Goal: Information Seeking & Learning: Learn about a topic

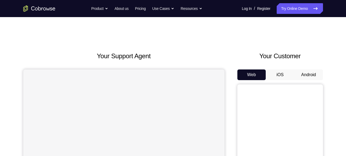
scroll to position [55, 0]
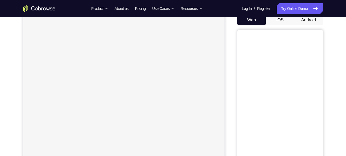
click at [302, 19] on button "Android" at bounding box center [308, 20] width 29 height 11
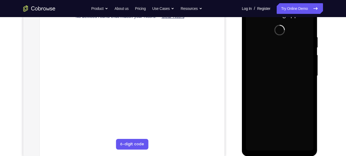
scroll to position [92, 0]
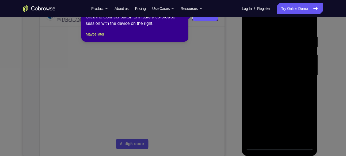
click at [202, 39] on icon at bounding box center [175, 78] width 350 height 156
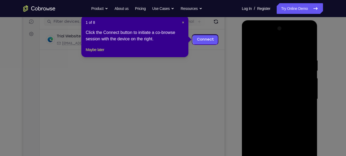
scroll to position [68, 0]
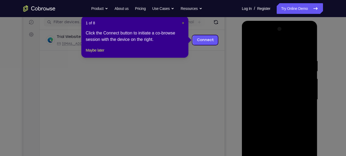
click at [182, 20] on button "×" at bounding box center [183, 22] width 2 height 5
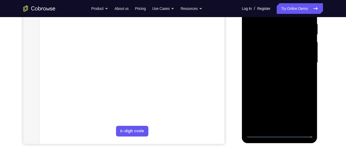
scroll to position [105, 0]
click at [278, 135] on div at bounding box center [279, 63] width 67 height 150
click at [279, 133] on div at bounding box center [279, 63] width 67 height 150
click at [304, 110] on div at bounding box center [279, 63] width 67 height 150
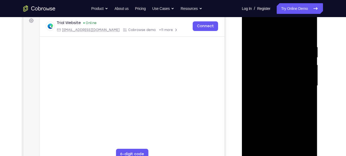
scroll to position [81, 0]
click at [250, 23] on div at bounding box center [279, 86] width 67 height 150
click at [300, 85] on div at bounding box center [279, 86] width 67 height 150
drag, startPoint x: 306, startPoint y: 110, endPoint x: 470, endPoint y: 72, distance: 167.9
click at [306, 110] on div at bounding box center [279, 86] width 67 height 150
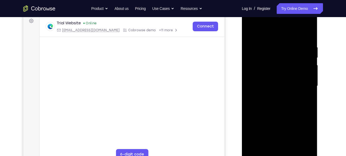
click at [274, 94] on div at bounding box center [279, 86] width 67 height 150
click at [278, 76] on div at bounding box center [279, 86] width 67 height 150
click at [267, 76] on div at bounding box center [279, 86] width 67 height 150
click at [269, 84] on div at bounding box center [279, 86] width 67 height 150
click at [271, 100] on div at bounding box center [279, 86] width 67 height 150
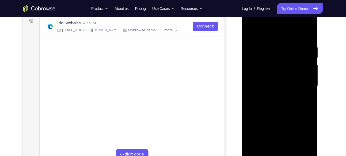
click at [271, 100] on div at bounding box center [279, 86] width 67 height 150
click at [276, 102] on div at bounding box center [279, 86] width 67 height 150
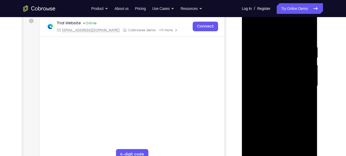
click at [276, 102] on div at bounding box center [279, 86] width 67 height 150
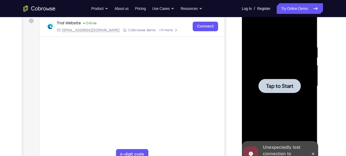
click at [276, 102] on div at bounding box center [279, 86] width 67 height 150
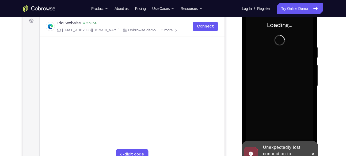
click at [311, 148] on div at bounding box center [313, 154] width 9 height 26
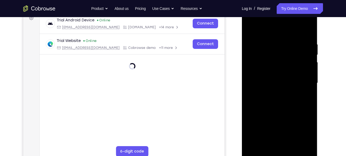
scroll to position [85, 0]
click at [281, 152] on div at bounding box center [279, 83] width 67 height 150
click at [300, 127] on div at bounding box center [279, 83] width 67 height 150
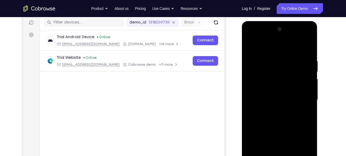
scroll to position [66, 0]
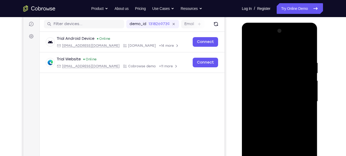
click at [249, 38] on div at bounding box center [279, 102] width 67 height 150
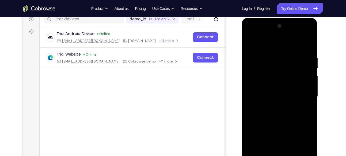
click at [300, 89] on div at bounding box center [279, 97] width 67 height 150
click at [275, 106] on div at bounding box center [279, 97] width 67 height 150
click at [270, 90] on div at bounding box center [279, 97] width 67 height 150
click at [260, 105] on div at bounding box center [279, 97] width 67 height 150
click at [268, 95] on div at bounding box center [279, 97] width 67 height 150
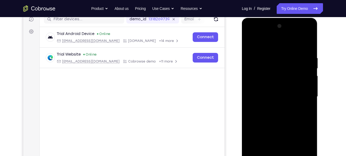
click at [271, 116] on div at bounding box center [279, 97] width 67 height 150
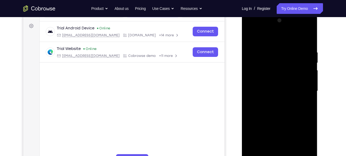
scroll to position [76, 0]
click at [278, 106] on div at bounding box center [279, 91] width 67 height 150
click at [277, 113] on div at bounding box center [279, 91] width 67 height 150
click at [272, 48] on div at bounding box center [279, 91] width 67 height 150
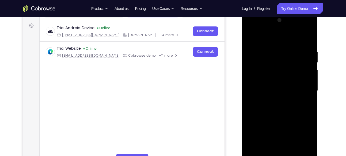
click at [306, 40] on div at bounding box center [279, 91] width 67 height 150
click at [305, 49] on div at bounding box center [279, 91] width 67 height 150
click at [315, 35] on div at bounding box center [280, 91] width 76 height 159
click at [301, 151] on div at bounding box center [279, 91] width 67 height 150
click at [307, 39] on div at bounding box center [279, 91] width 67 height 150
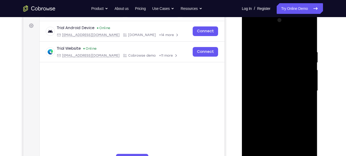
click at [287, 48] on div at bounding box center [279, 91] width 67 height 150
click at [308, 151] on div at bounding box center [279, 91] width 67 height 150
click at [308, 41] on div at bounding box center [279, 91] width 67 height 150
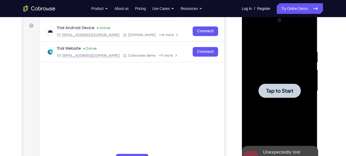
click at [273, 82] on div at bounding box center [279, 91] width 67 height 150
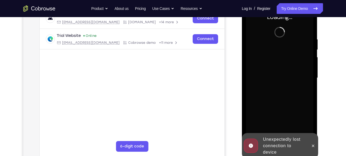
scroll to position [90, 0]
click at [313, 147] on icon at bounding box center [313, 146] width 4 height 4
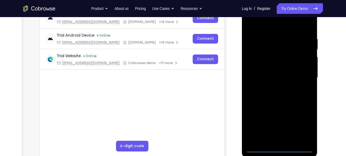
click at [281, 149] on div at bounding box center [279, 78] width 67 height 150
click at [272, 88] on div at bounding box center [279, 78] width 67 height 150
click at [263, 87] on div at bounding box center [279, 78] width 67 height 150
click at [260, 150] on div at bounding box center [279, 78] width 67 height 150
click at [306, 127] on div at bounding box center [279, 78] width 67 height 150
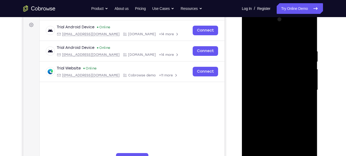
scroll to position [77, 0]
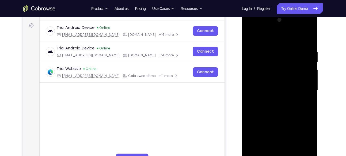
click at [303, 135] on div at bounding box center [279, 91] width 67 height 150
click at [251, 25] on div at bounding box center [279, 91] width 67 height 150
click at [307, 86] on div at bounding box center [279, 91] width 67 height 150
click at [275, 100] on div at bounding box center [279, 91] width 67 height 150
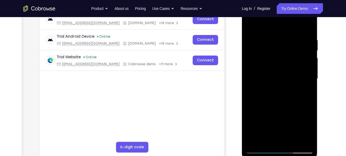
scroll to position [87, 0]
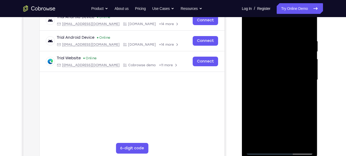
click at [273, 72] on div at bounding box center [279, 80] width 67 height 150
